Goal: Task Accomplishment & Management: Manage account settings

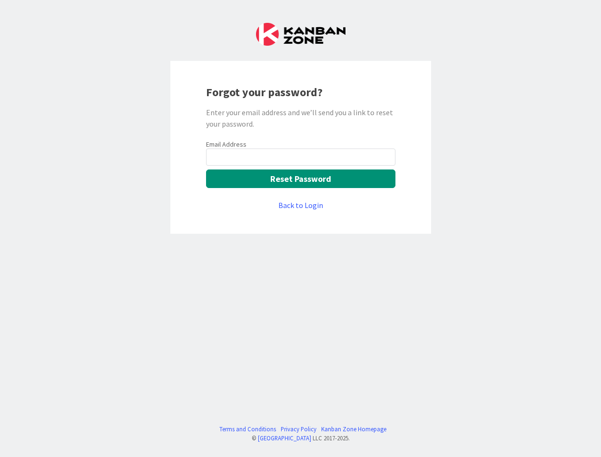
click at [300, 228] on div "Forgot your password? Enter your email address and we’ll send you a link to res…" at bounding box center [300, 147] width 261 height 173
click at [301, 178] on button "Reset Password" at bounding box center [300, 178] width 189 height 19
